Goal: Task Accomplishment & Management: Manage account settings

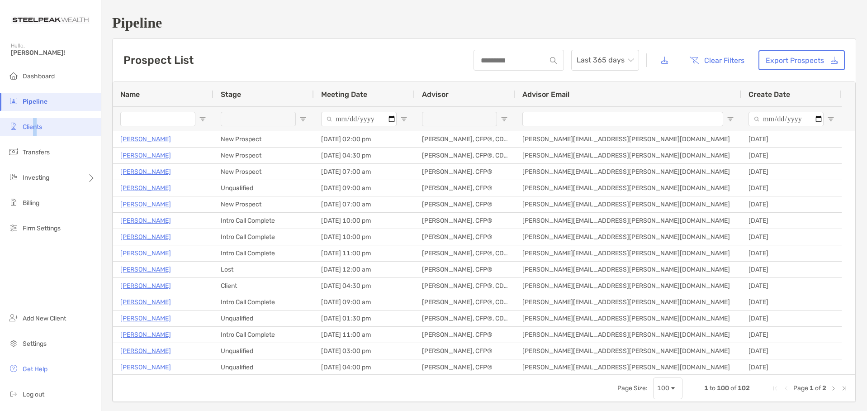
click at [37, 118] on ul "Dashboard Pipeline Clients Transfers Investing Billing Firm Settings" at bounding box center [50, 155] width 101 height 177
click at [33, 124] on span "Clients" at bounding box center [32, 127] width 19 height 8
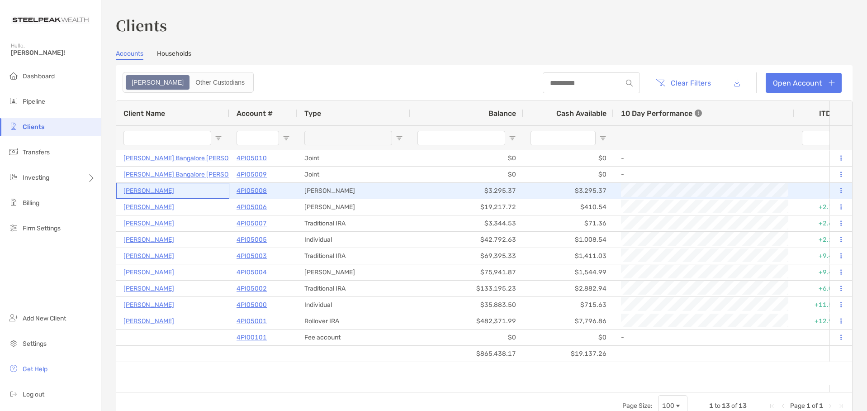
click at [144, 189] on p "[PERSON_NAME]" at bounding box center [148, 190] width 51 height 11
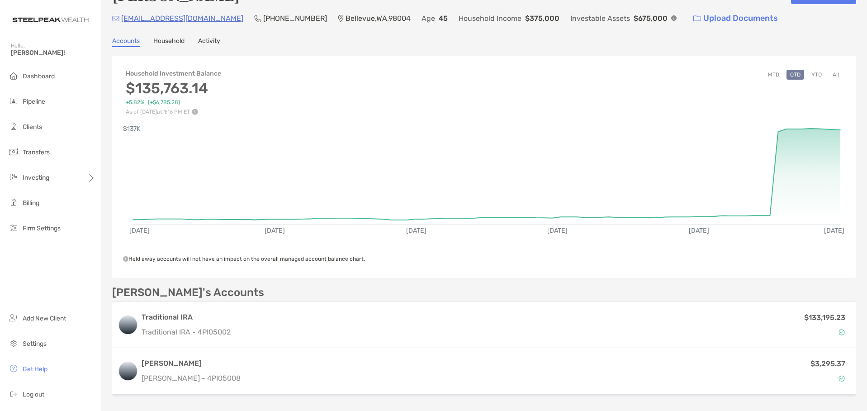
scroll to position [115, 0]
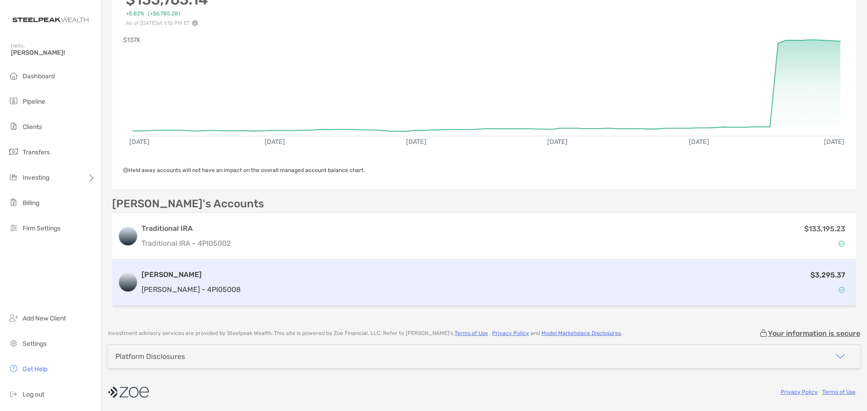
click at [191, 287] on p "[PERSON_NAME] - 4PI05008" at bounding box center [191, 288] width 99 height 11
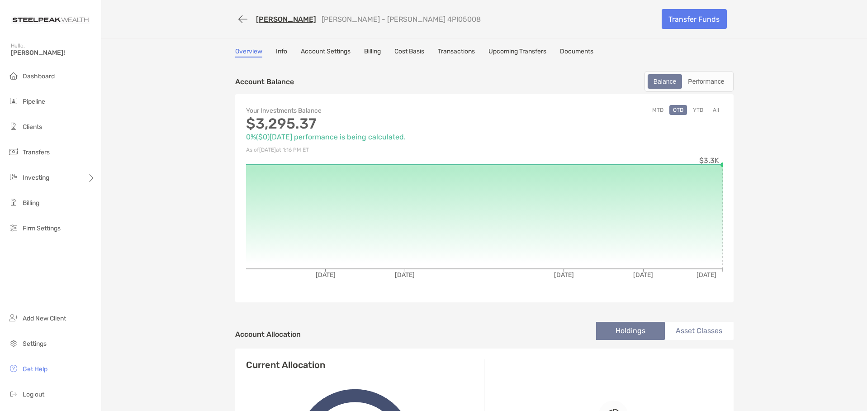
click at [368, 53] on link "Billing" at bounding box center [372, 52] width 17 height 10
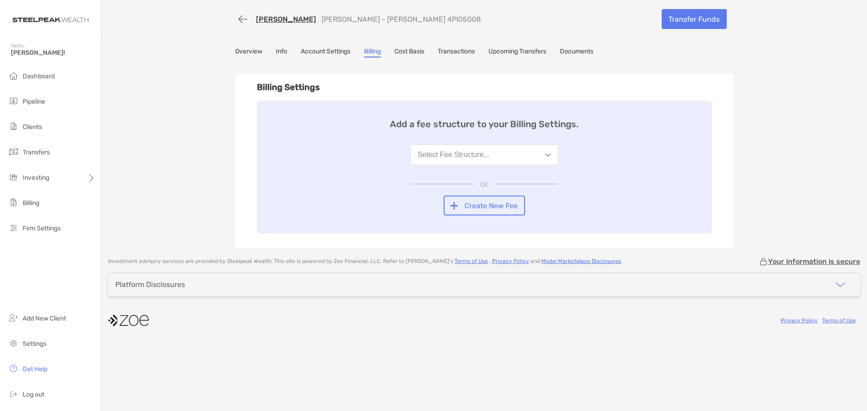
click at [550, 149] on button "Select Fee Structure..." at bounding box center [484, 154] width 148 height 21
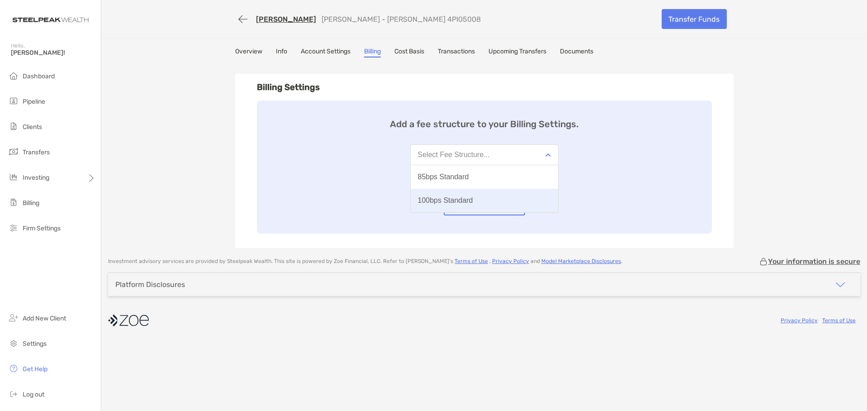
click at [445, 199] on div "100bps Standard" at bounding box center [445, 200] width 55 height 8
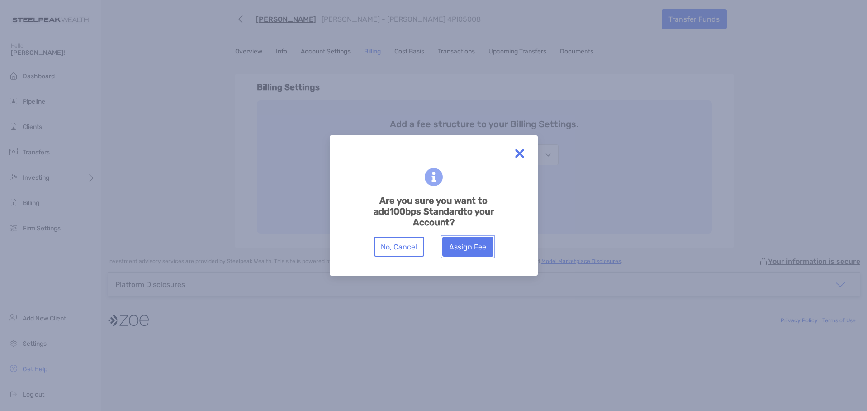
click at [470, 239] on button "Assign Fee" at bounding box center [467, 246] width 51 height 20
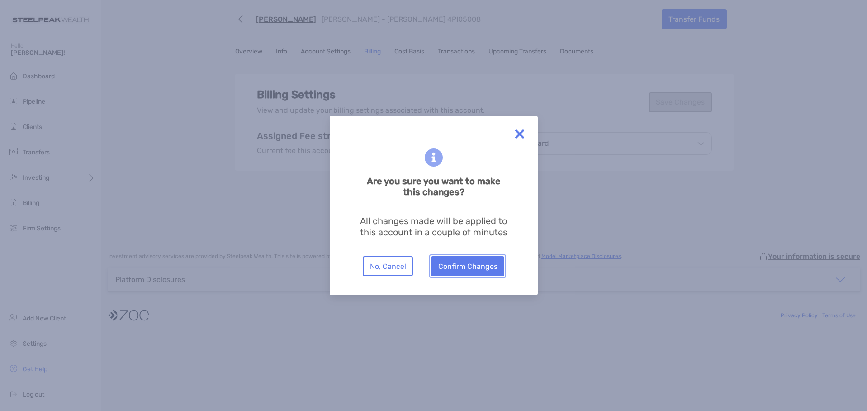
click at [455, 267] on button "Confirm Changes" at bounding box center [467, 266] width 73 height 20
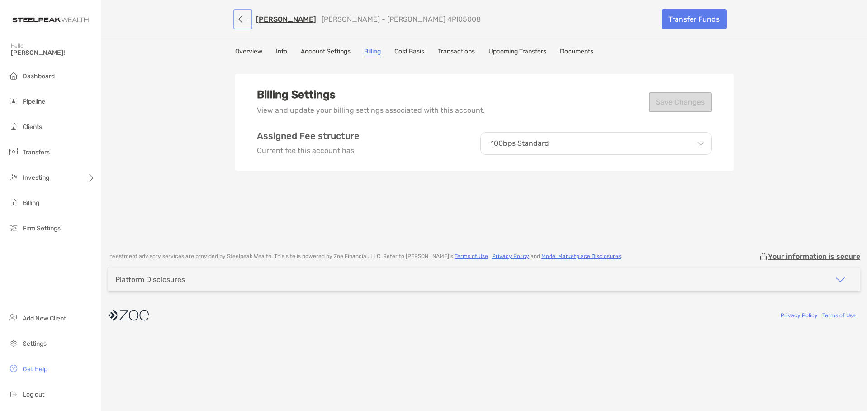
click at [248, 19] on button "button" at bounding box center [242, 19] width 15 height 17
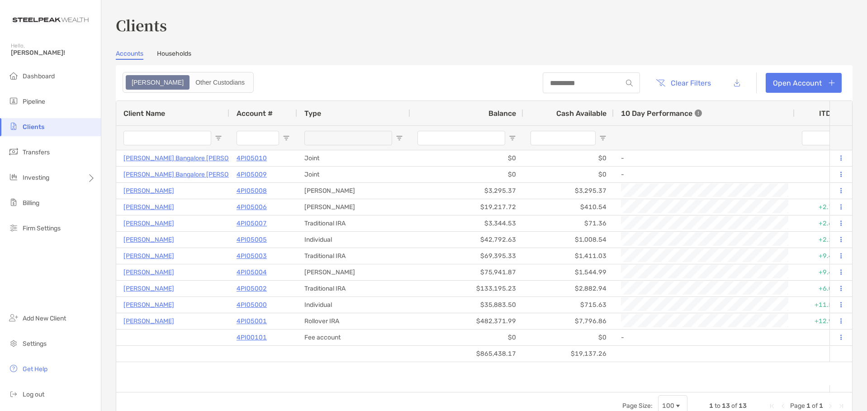
click at [143, 113] on span "Client Name" at bounding box center [144, 113] width 42 height 9
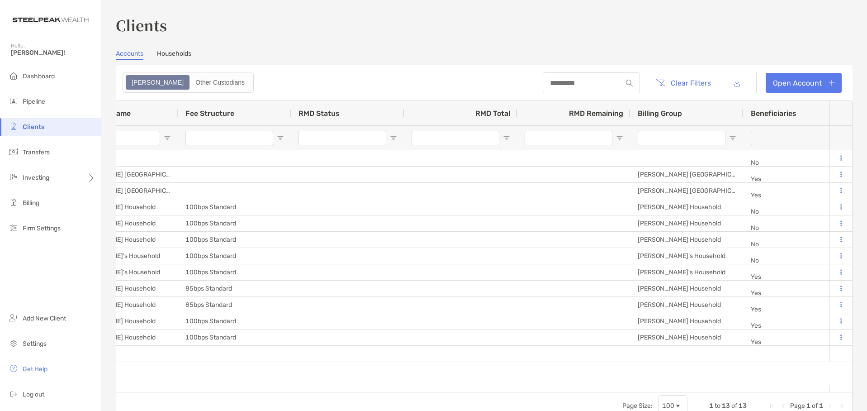
scroll to position [0, 1346]
